Goal: Task Accomplishment & Management: Use online tool/utility

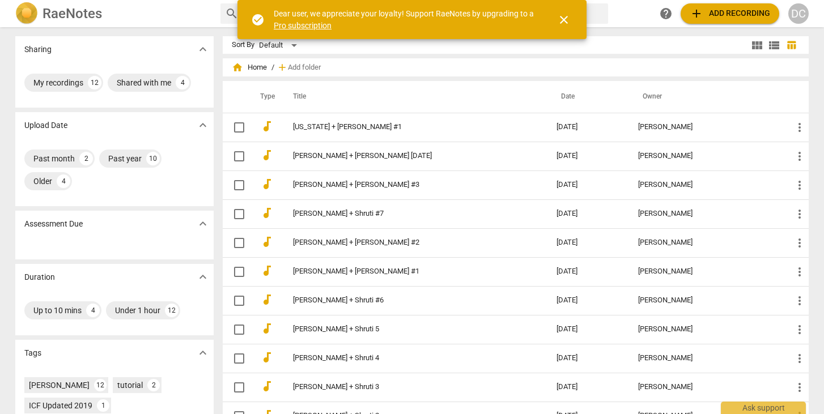
click at [706, 12] on span "add Add recording" at bounding box center [730, 14] width 80 height 14
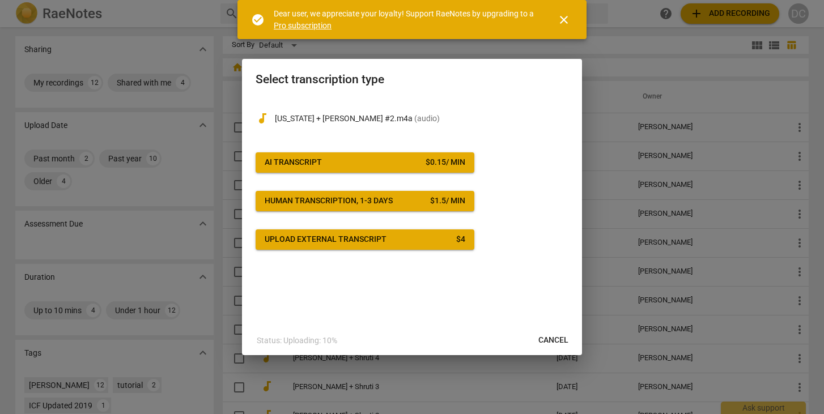
click at [372, 149] on div "audiotrack Virginia + Denise #2.m4a ( audio ) AI Transcript $ 0.15 / min Human …" at bounding box center [412, 174] width 313 height 152
click at [372, 163] on span "AI Transcript $ 0.15 / min" at bounding box center [365, 162] width 201 height 11
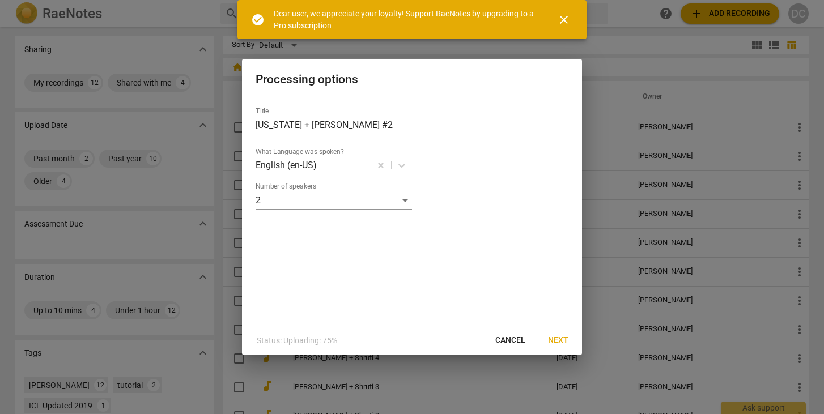
click at [556, 340] on span "Next" at bounding box center [558, 340] width 20 height 11
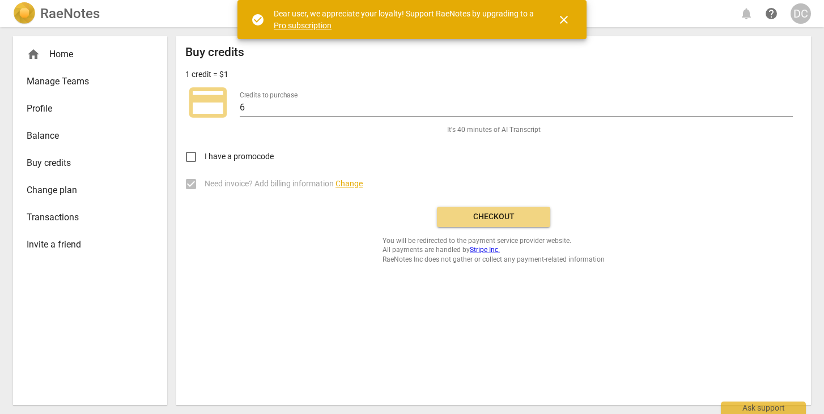
click at [61, 163] on span "Buy credits" at bounding box center [86, 163] width 118 height 14
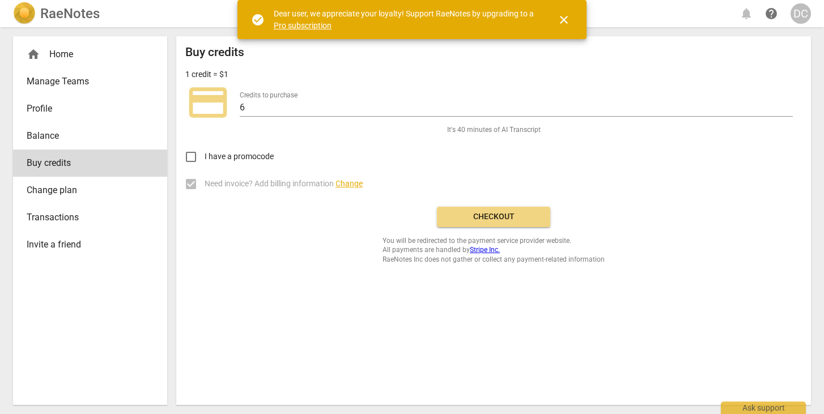
click at [488, 215] on span "Checkout" at bounding box center [493, 216] width 95 height 11
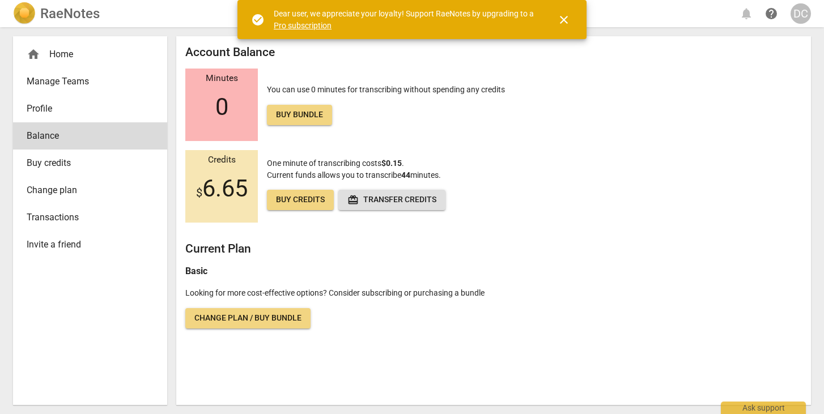
click at [288, 203] on span "Buy credits" at bounding box center [300, 199] width 49 height 11
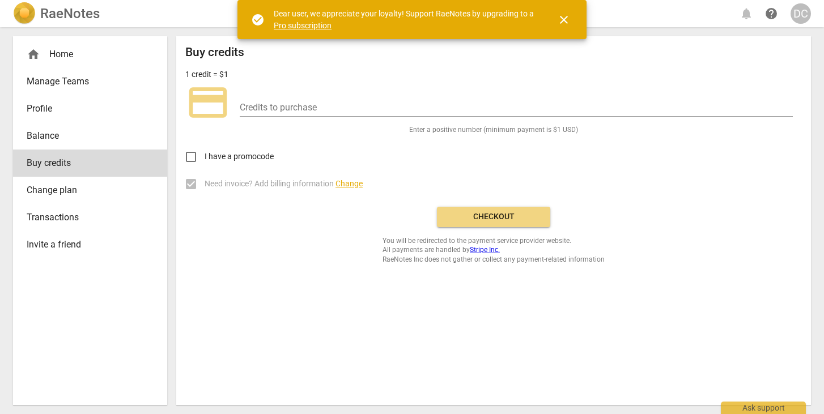
click at [459, 220] on span "Checkout" at bounding box center [493, 216] width 95 height 11
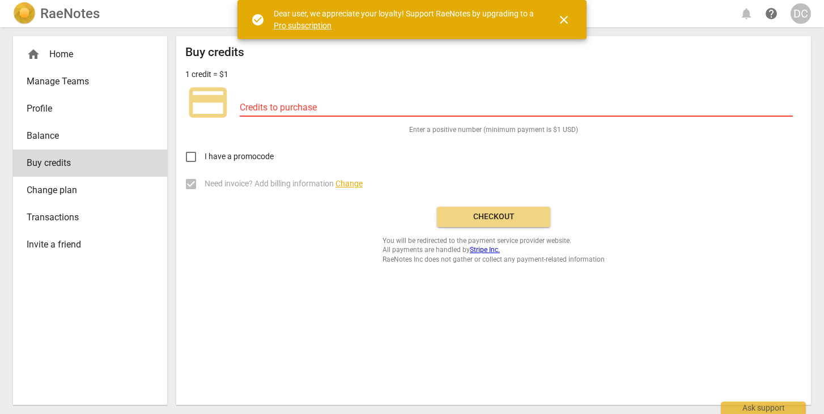
click at [298, 99] on div "Credits to purchase" at bounding box center [516, 104] width 553 height 26
click at [298, 106] on input "number" at bounding box center [516, 108] width 553 height 16
click at [564, 20] on span "close" at bounding box center [564, 20] width 14 height 14
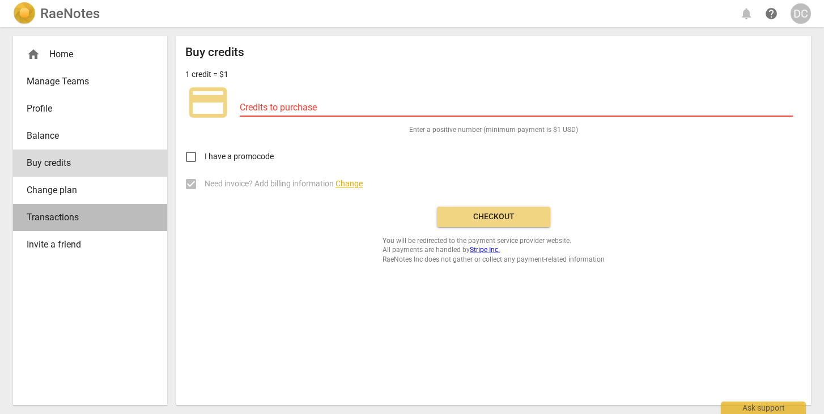
click at [44, 224] on span "Transactions" at bounding box center [86, 218] width 118 height 14
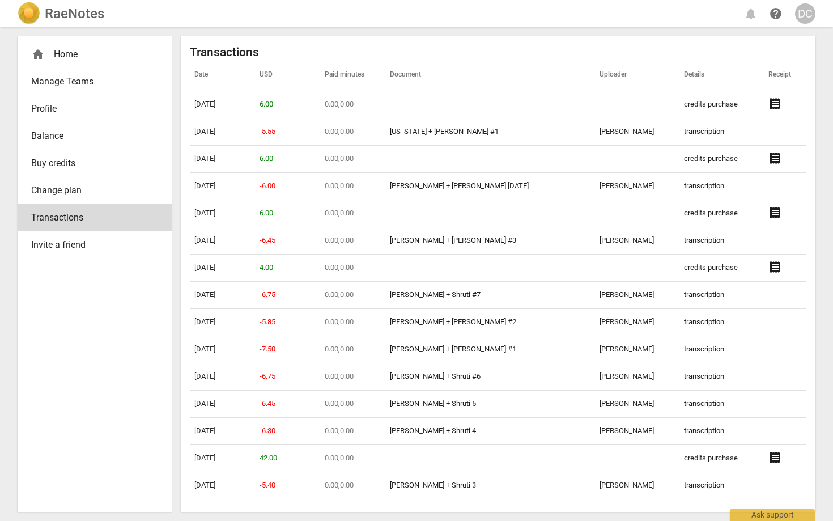
click at [33, 52] on span "home" at bounding box center [38, 55] width 14 height 14
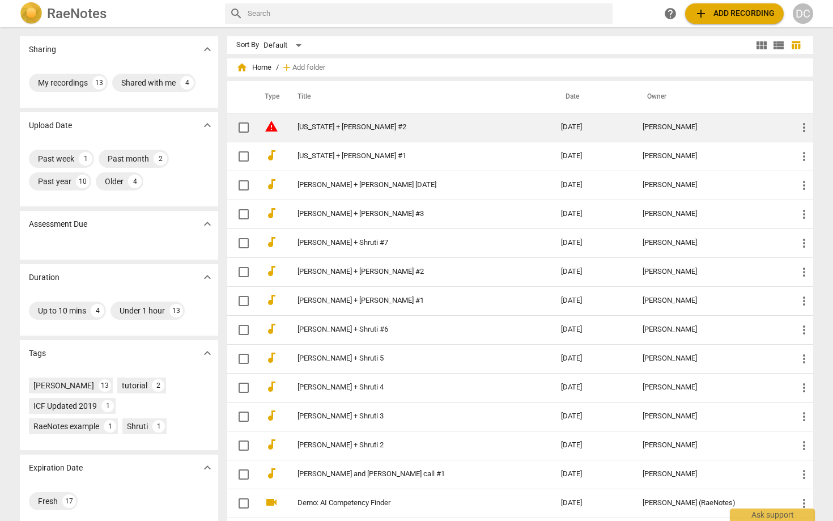
click at [269, 129] on span "warning" at bounding box center [272, 127] width 14 height 14
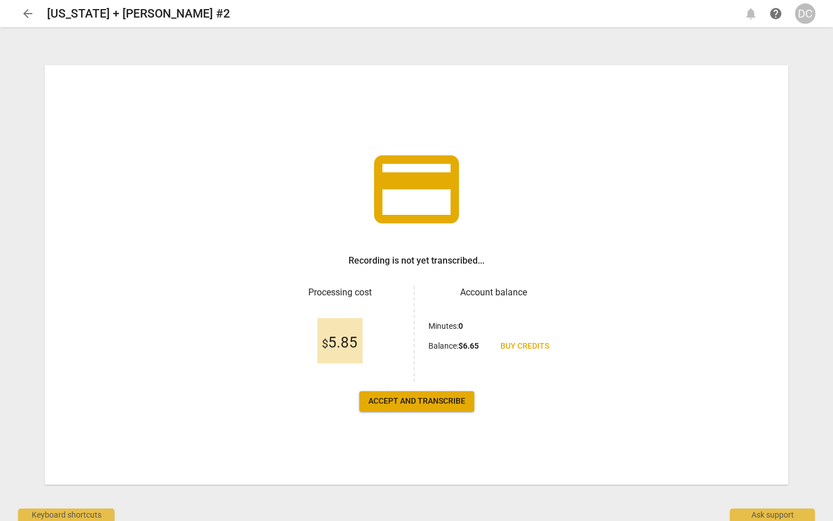
click at [419, 403] on span "Accept and transcribe" at bounding box center [416, 401] width 97 height 11
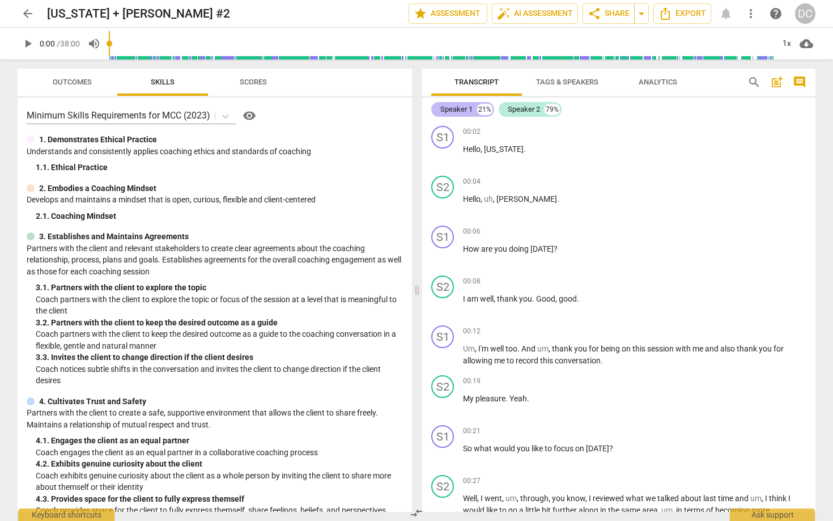
click at [456, 111] on div "Speaker 1" at bounding box center [456, 109] width 32 height 11
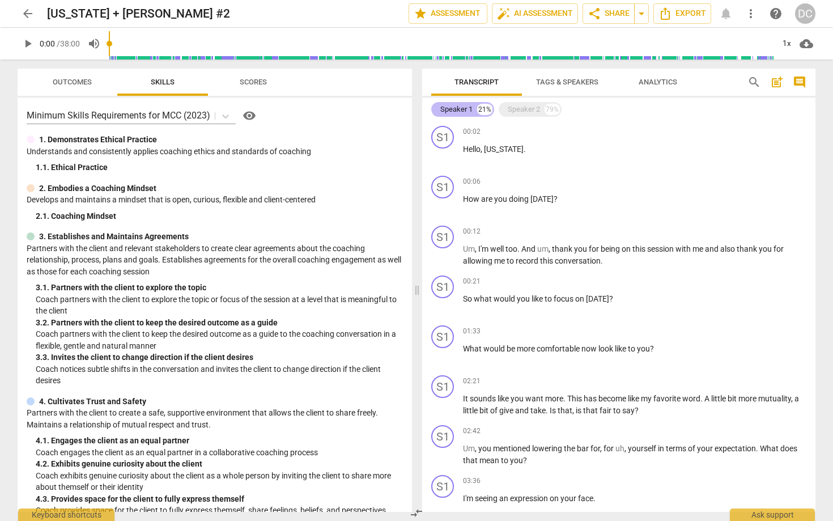
click at [456, 111] on div "Speaker 1" at bounding box center [456, 109] width 32 height 11
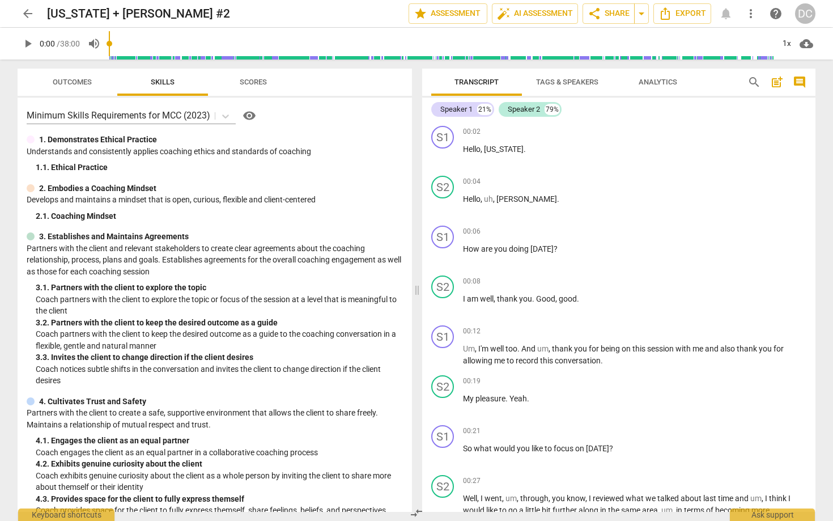
click at [552, 82] on span "Tags & Speakers" at bounding box center [567, 82] width 62 height 9
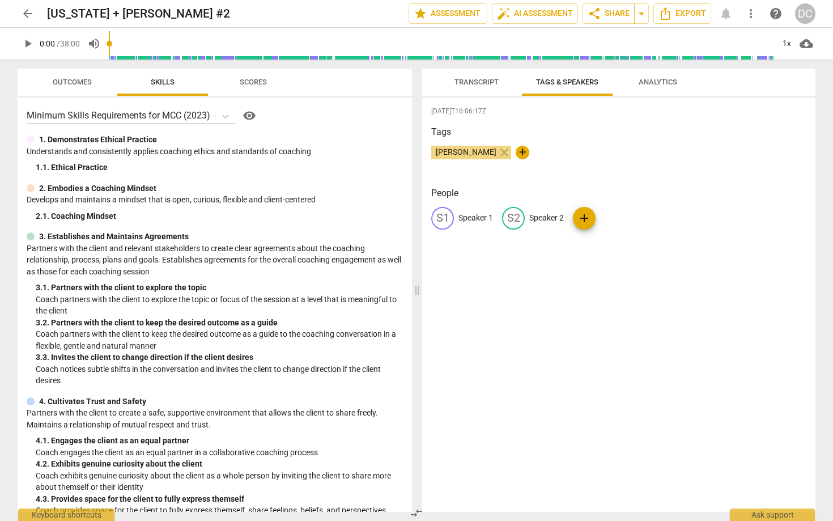
click at [475, 215] on p "Speaker 1" at bounding box center [476, 218] width 35 height 12
type input "[PERSON_NAME]"
click at [619, 220] on p "Speaker 2" at bounding box center [620, 218] width 35 height 12
type input "[US_STATE]"
click at [478, 88] on span "Transcript" at bounding box center [476, 82] width 71 height 15
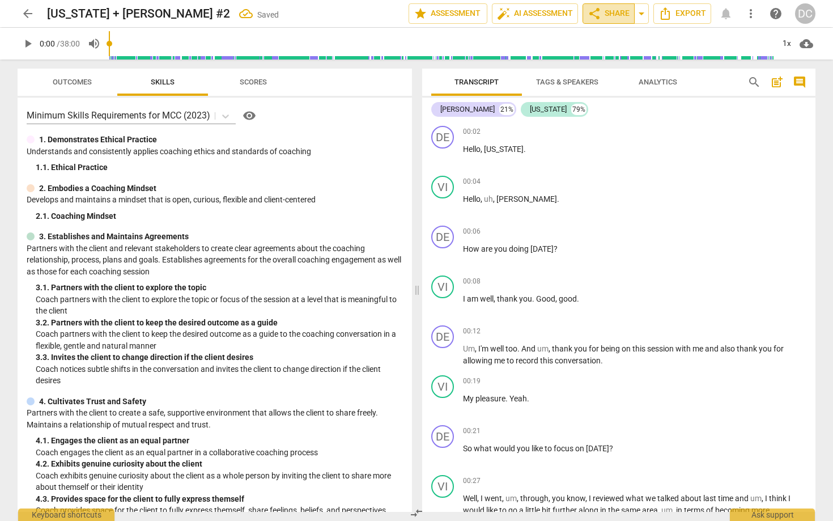
click at [606, 14] on span "share Share" at bounding box center [609, 14] width 42 height 14
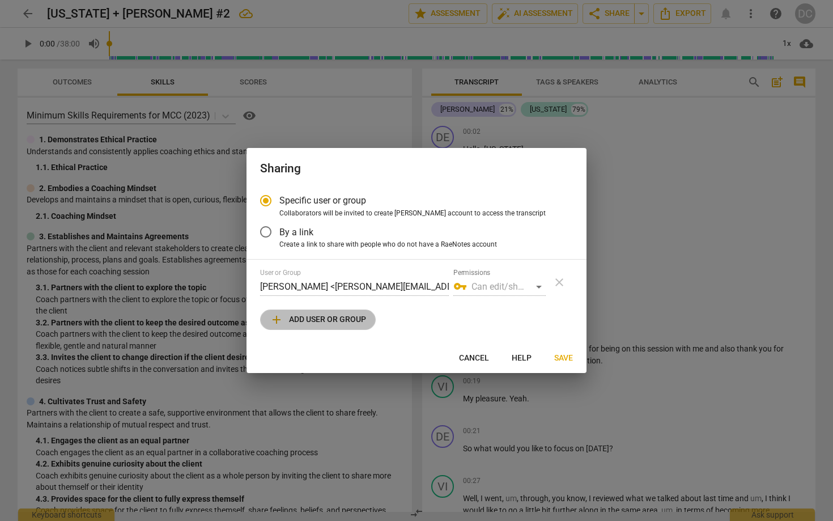
click at [312, 316] on span "add Add user or group" at bounding box center [318, 320] width 96 height 14
radio input "false"
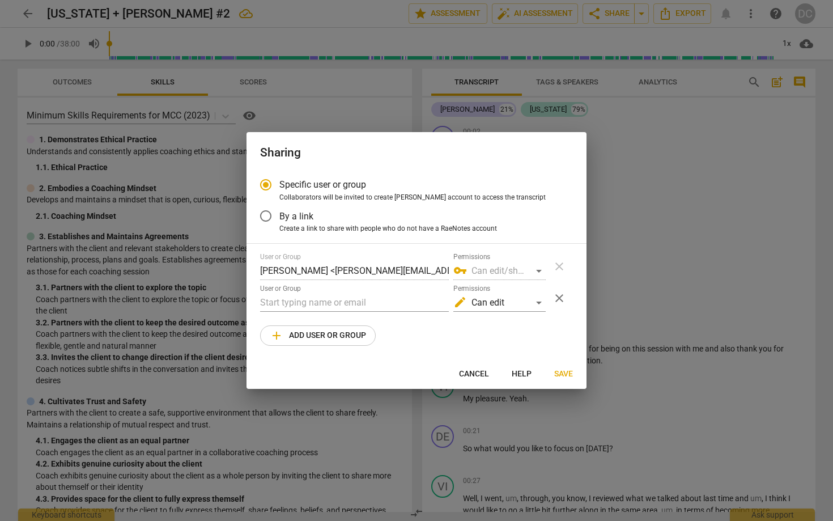
click at [305, 297] on input "text" at bounding box center [354, 303] width 189 height 18
type input "[PERSON_NAME][EMAIL_ADDRESS][DOMAIN_NAME]"
click at [300, 339] on span "add Add user or group" at bounding box center [318, 336] width 96 height 14
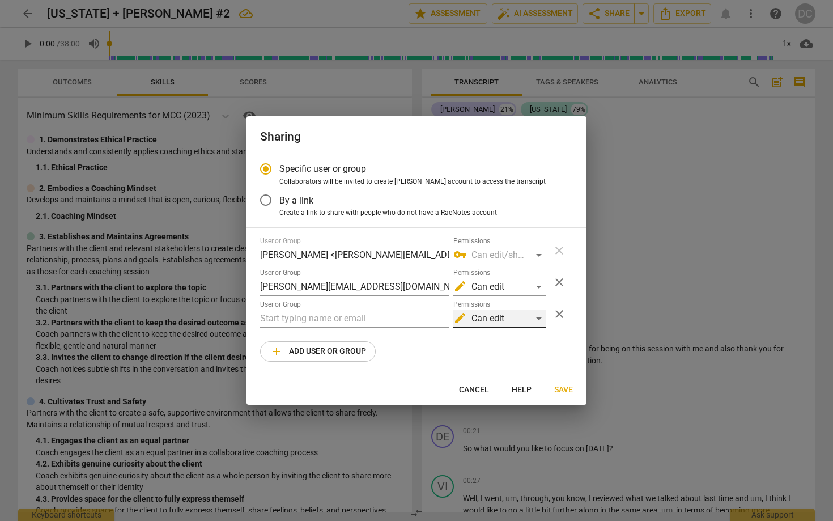
click at [540, 323] on div "edit Can edit" at bounding box center [499, 318] width 92 height 18
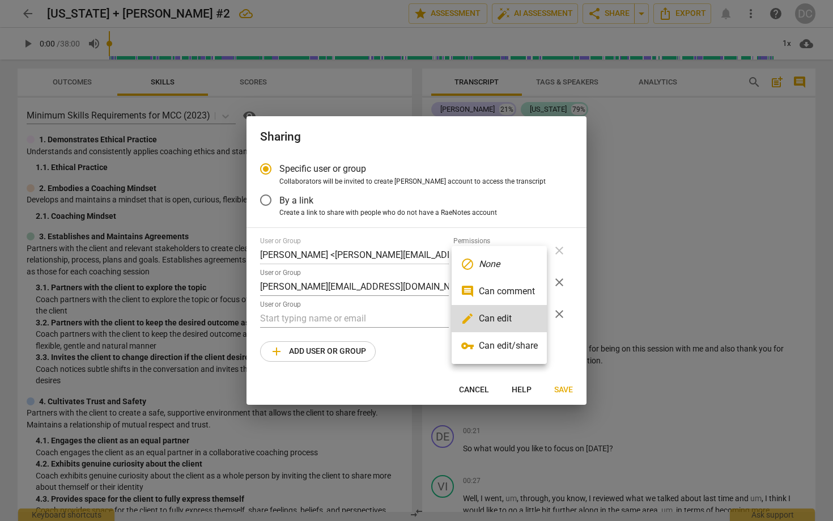
click at [504, 261] on li "block None" at bounding box center [499, 264] width 95 height 27
radio input "false"
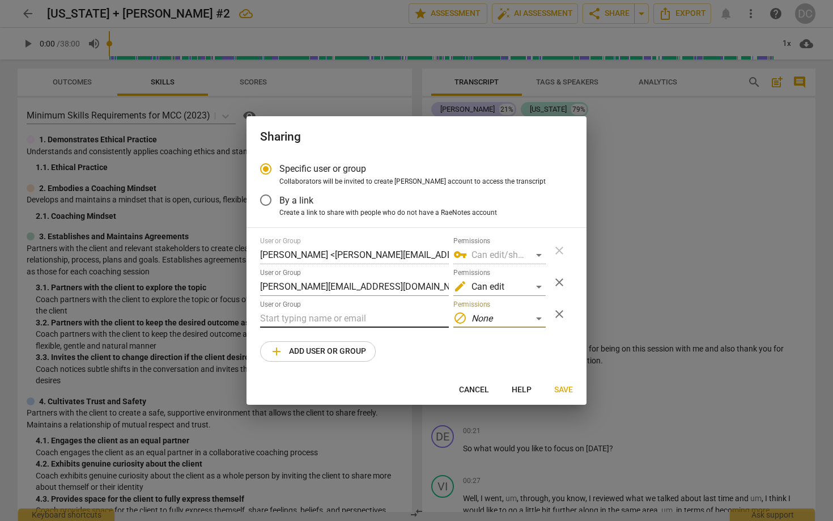
click at [268, 316] on input "text" at bounding box center [354, 318] width 189 height 18
paste input "[EMAIL_ADDRESS][DOMAIN_NAME]"
type input "[EMAIL_ADDRESS][DOMAIN_NAME]"
click at [559, 388] on span "Save" at bounding box center [563, 389] width 19 height 11
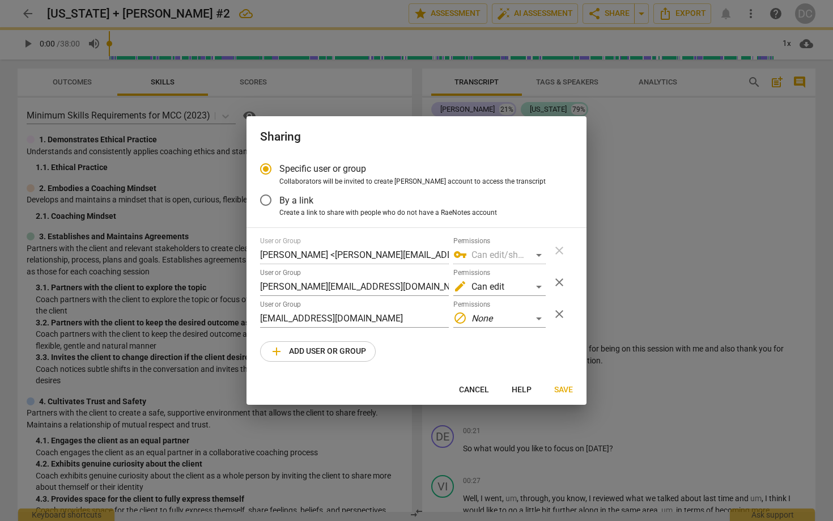
radio input "false"
type input "[PERSON_NAME] <[PERSON_NAME][EMAIL_ADDRESS][DOMAIN_NAME]>"
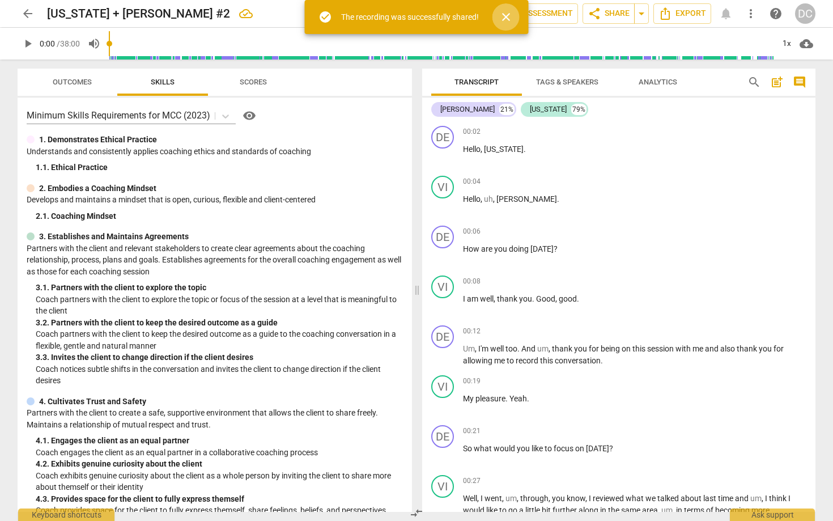
click at [510, 22] on span "close" at bounding box center [506, 17] width 14 height 14
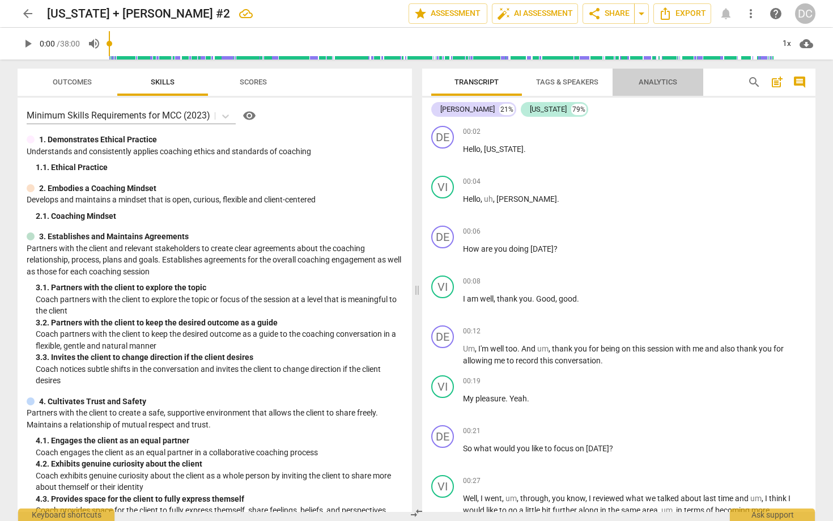
click at [650, 82] on span "Analytics" at bounding box center [658, 82] width 39 height 9
